Goal: Information Seeking & Learning: Learn about a topic

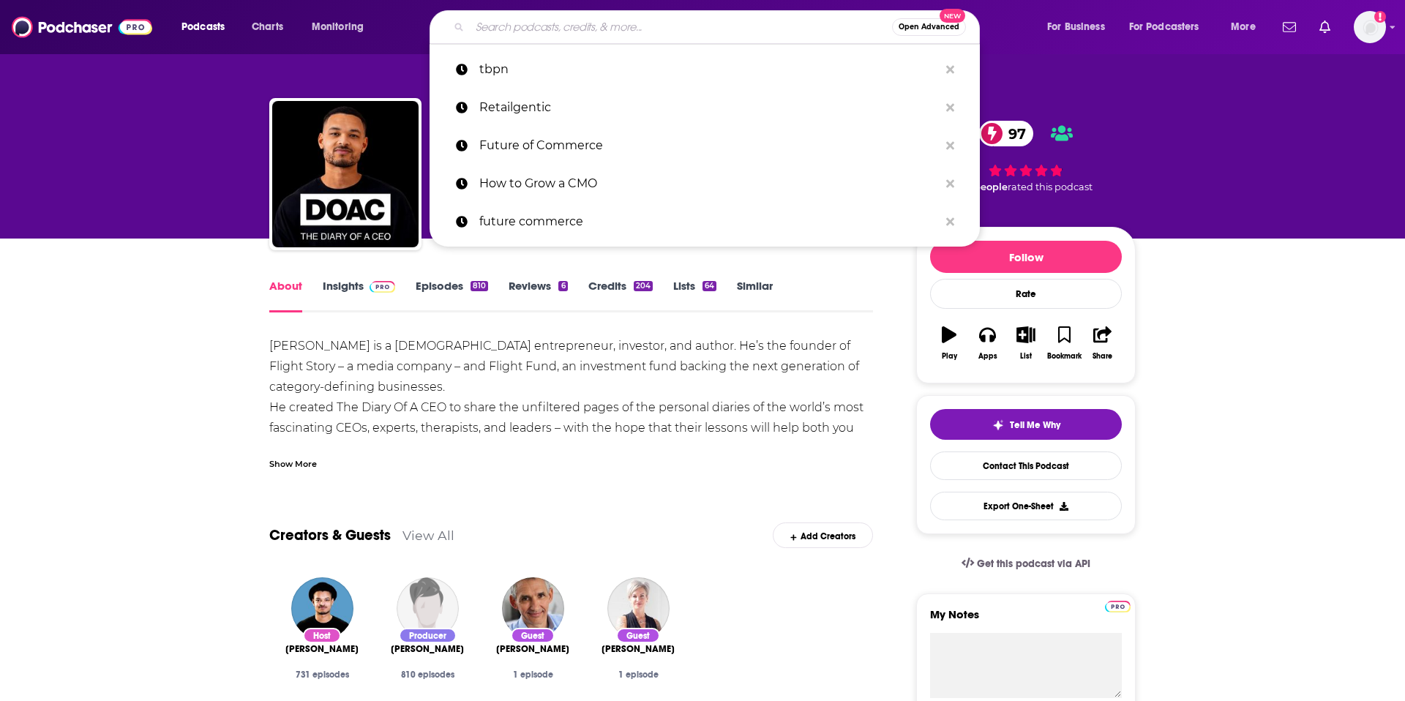
click at [560, 23] on input "Search podcasts, credits, & more..." at bounding box center [681, 26] width 422 height 23
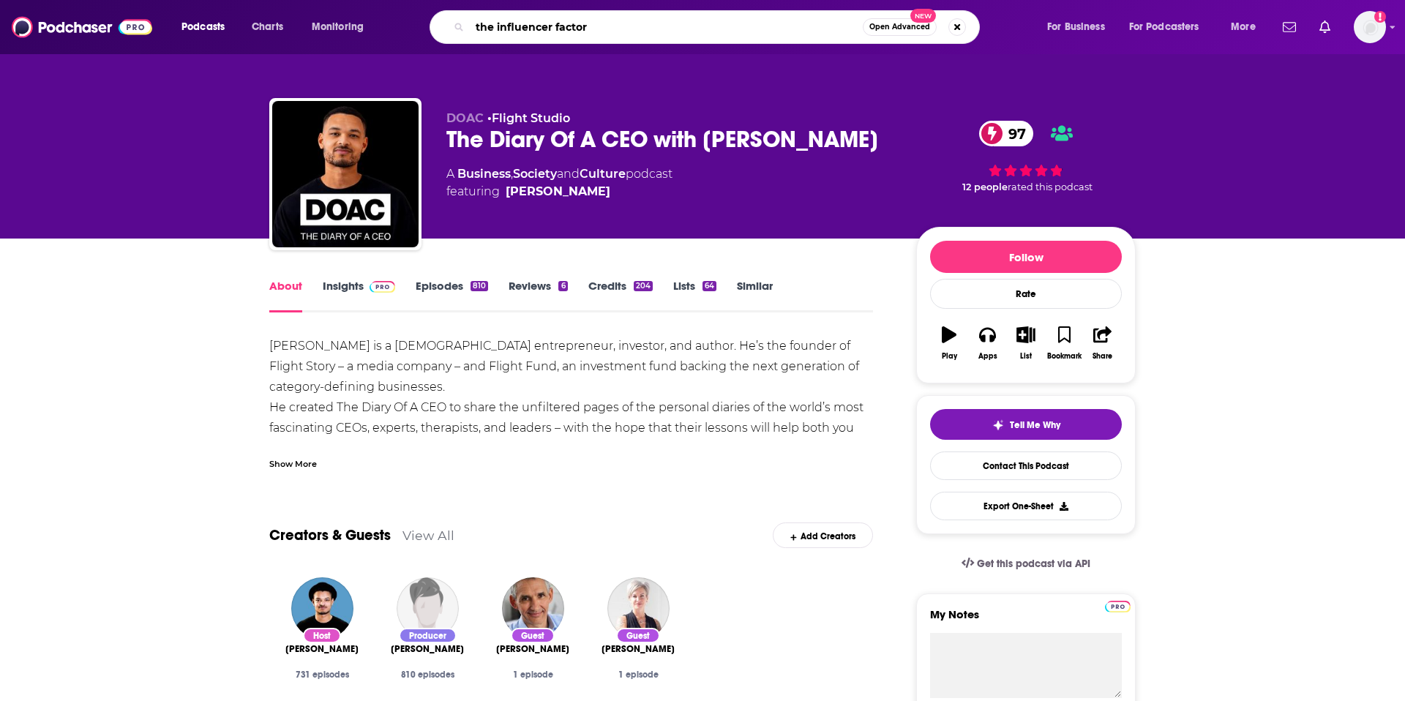
type input "the influencer factor"
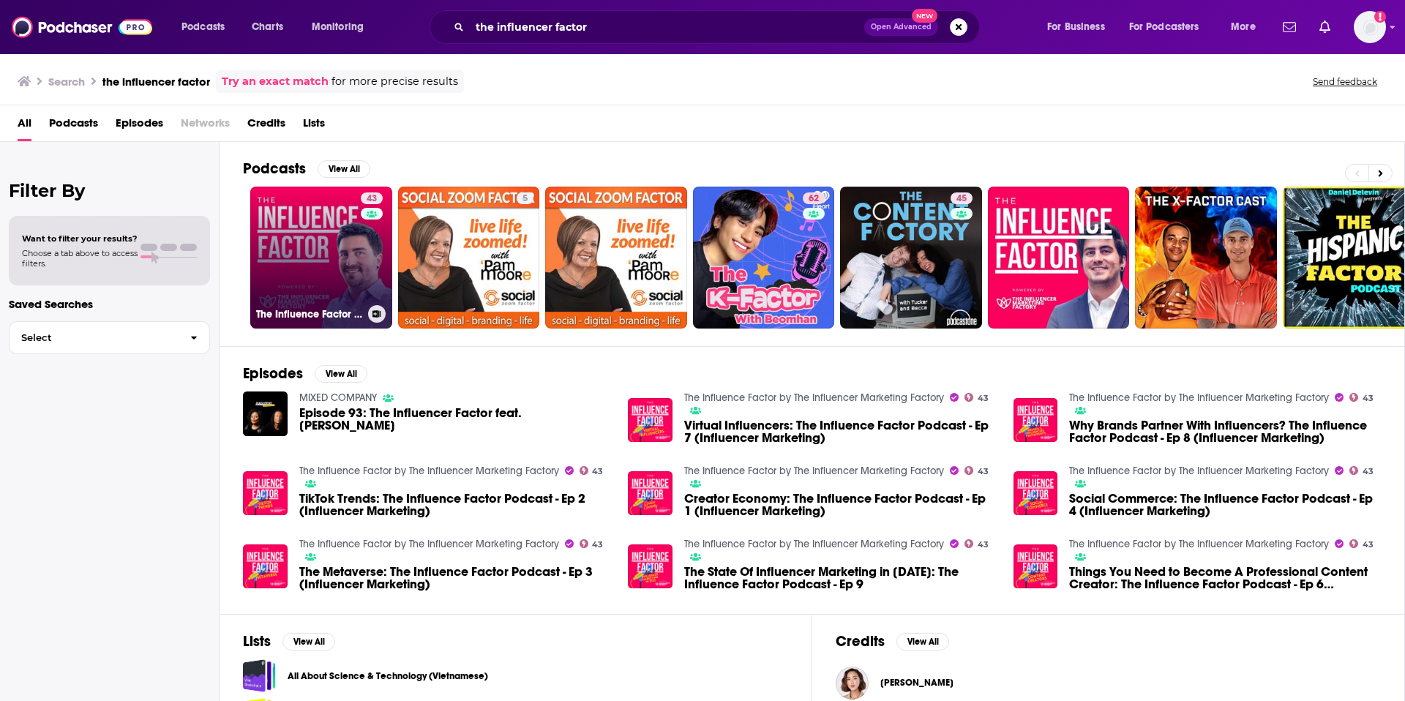
click at [372, 270] on div "43" at bounding box center [374, 248] width 26 height 113
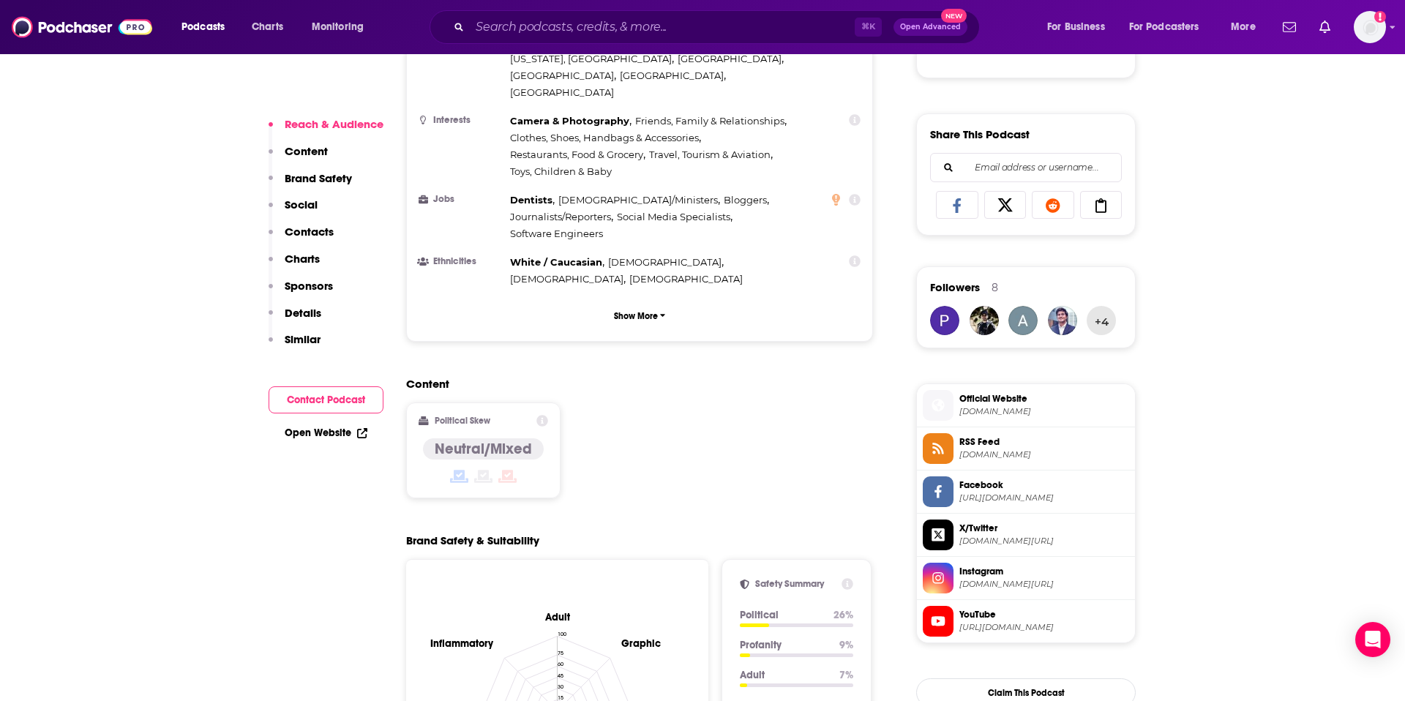
scroll to position [864, 0]
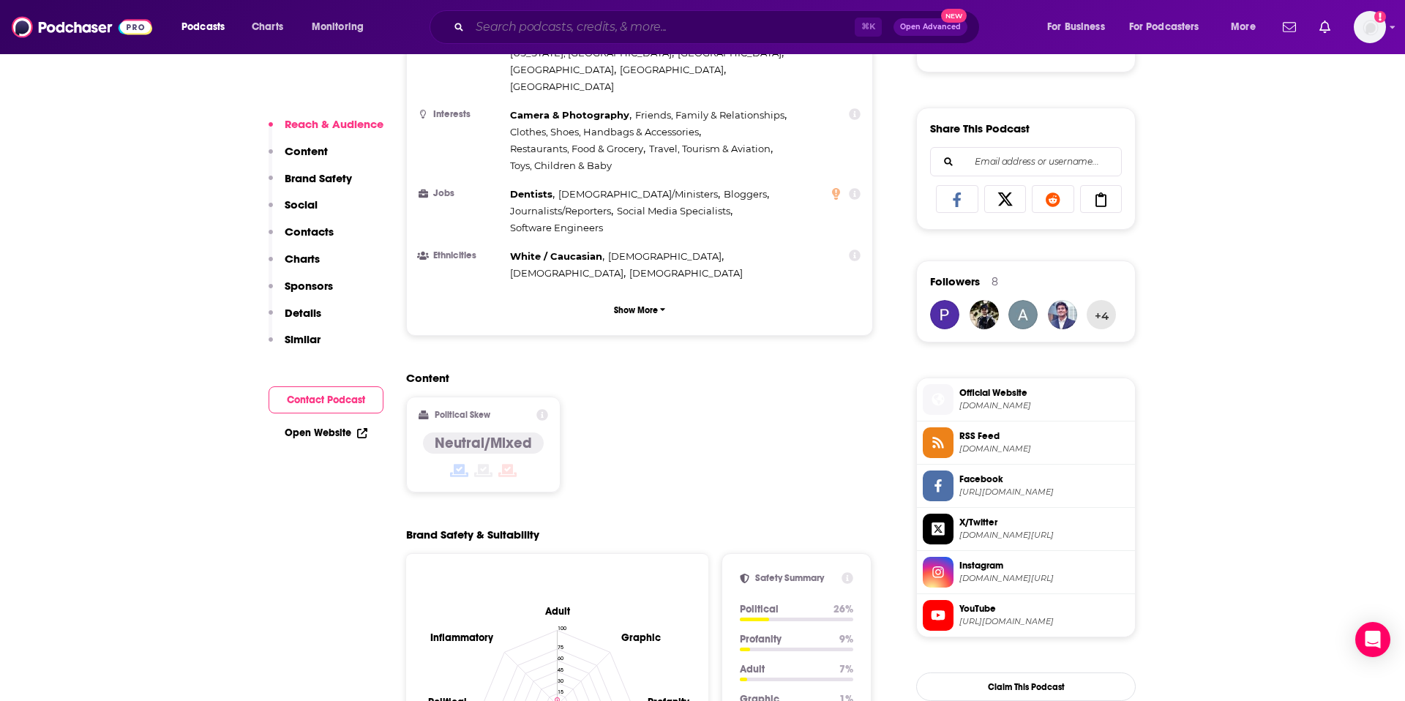
click at [513, 26] on input "Search podcasts, credits, & more..." at bounding box center [662, 26] width 385 height 23
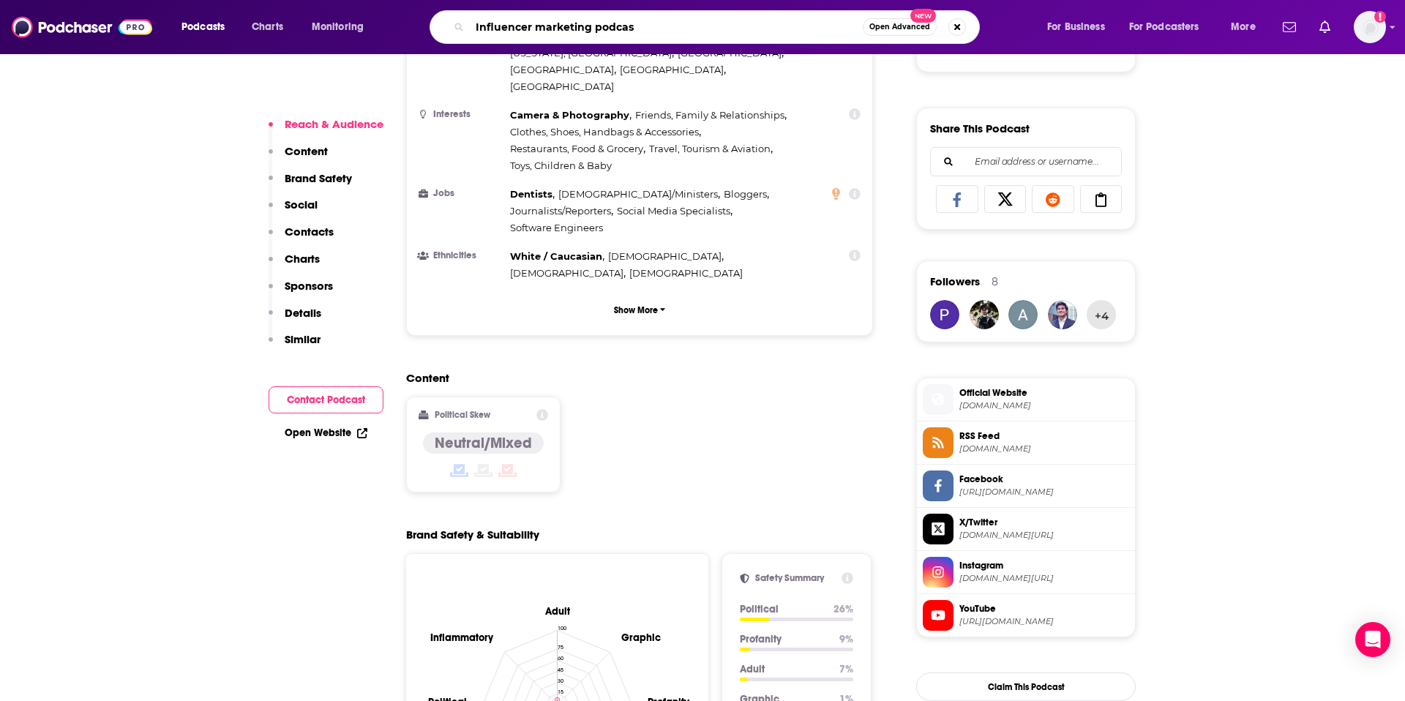
type input "Influencer marketing podcast"
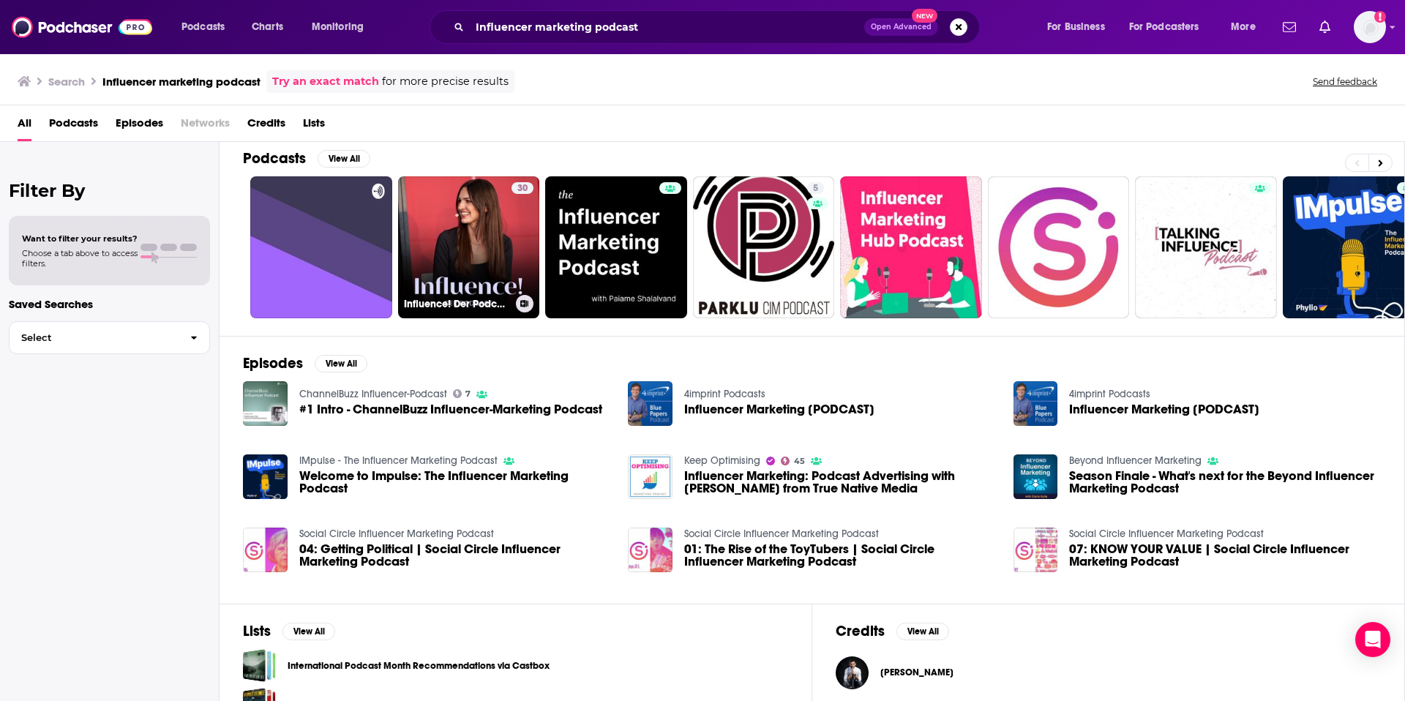
scroll to position [13, 0]
